Goal: Find specific page/section: Find specific page/section

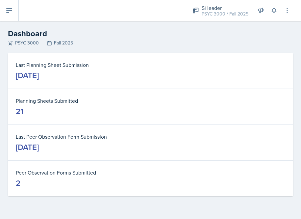
click at [8, 11] on icon at bounding box center [9, 11] width 5 height 4
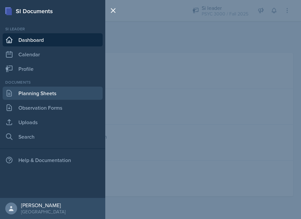
click at [29, 95] on link "Planning Sheets" at bounding box center [53, 93] width 100 height 13
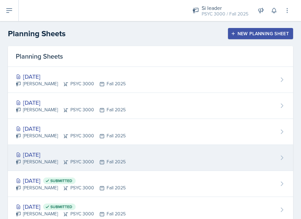
click at [72, 152] on div "Oct 13th, 2025" at bounding box center [71, 154] width 110 height 9
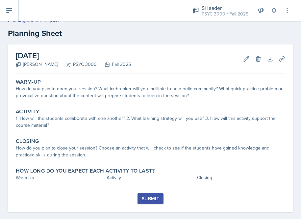
scroll to position [9, 0]
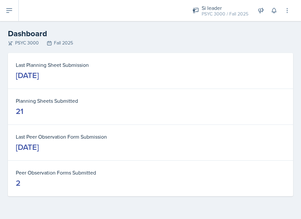
click at [5, 13] on button at bounding box center [9, 10] width 19 height 21
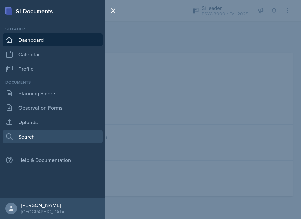
click at [24, 137] on link "Search" at bounding box center [53, 136] width 100 height 13
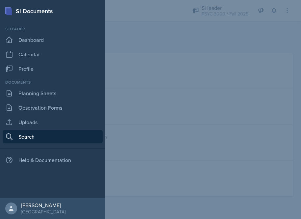
select select "all"
select select "1"
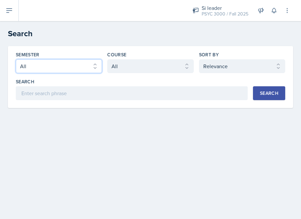
select select "e2039551-f485-4c1b-a525-5b9893bb04c4"
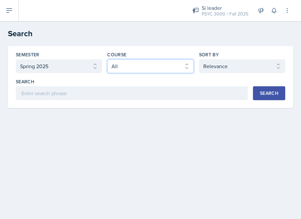
select select "a6d59019-deb4-4e6a-9cae-caaa95bc3408"
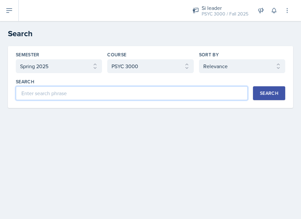
click at [109, 94] on input at bounding box center [132, 93] width 232 height 14
type input "independent"
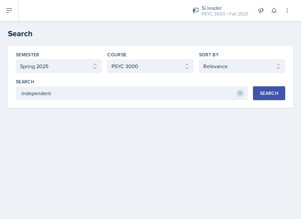
click at [260, 89] on button "Search" at bounding box center [269, 93] width 32 height 14
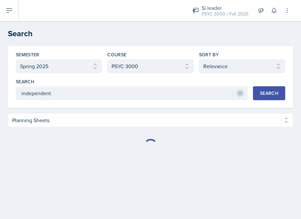
select select "Planning Sheets (11)"
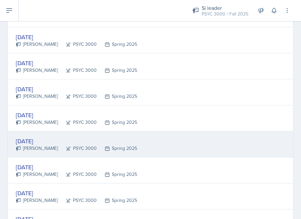
scroll to position [137, 0]
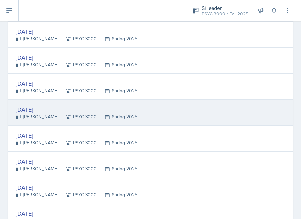
click at [163, 111] on div "[DATE] [PERSON_NAME] PSYC 3000 Spring 2025" at bounding box center [150, 113] width 285 height 26
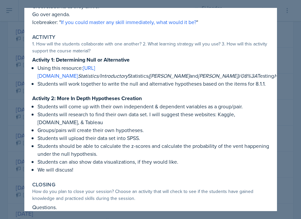
scroll to position [104, 0]
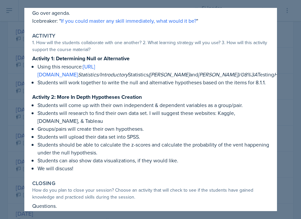
click at [15, 93] on div at bounding box center [150, 109] width 301 height 219
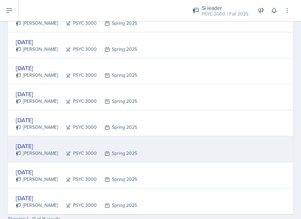
scroll to position [207, 0]
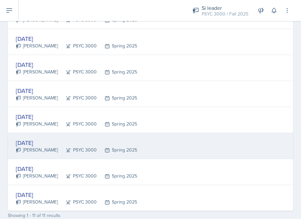
click at [48, 146] on div "[PERSON_NAME]" at bounding box center [37, 149] width 42 height 7
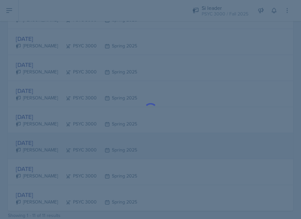
scroll to position [0, 0]
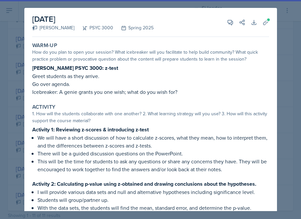
click at [22, 138] on div at bounding box center [150, 109] width 301 height 219
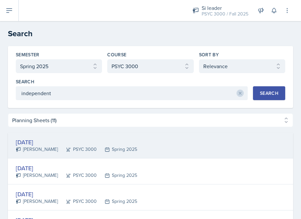
click at [35, 141] on div "[DATE]" at bounding box center [76, 142] width 121 height 9
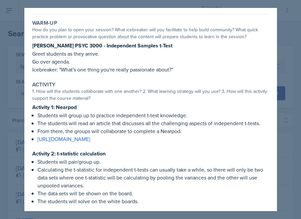
scroll to position [19, 0]
